Goal: Go to known website: Go to known website

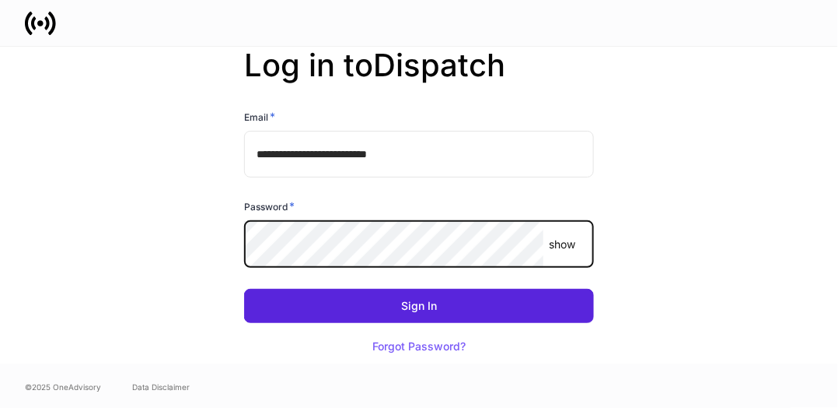
click at [244, 289] on button "Sign In" at bounding box center [419, 306] width 350 height 34
